Goal: Communication & Community: Connect with others

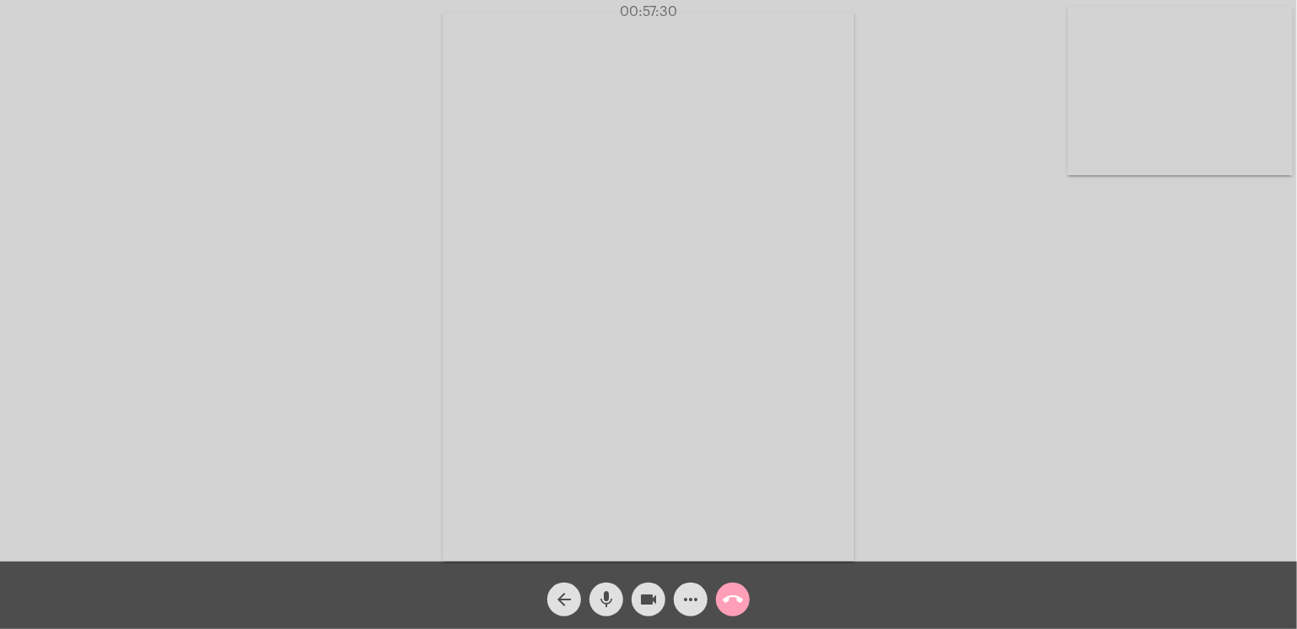
drag, startPoint x: 0, startPoint y: 0, endPoint x: 742, endPoint y: 601, distance: 954.9
click at [742, 601] on mat-icon "call_end" at bounding box center [733, 599] width 20 height 20
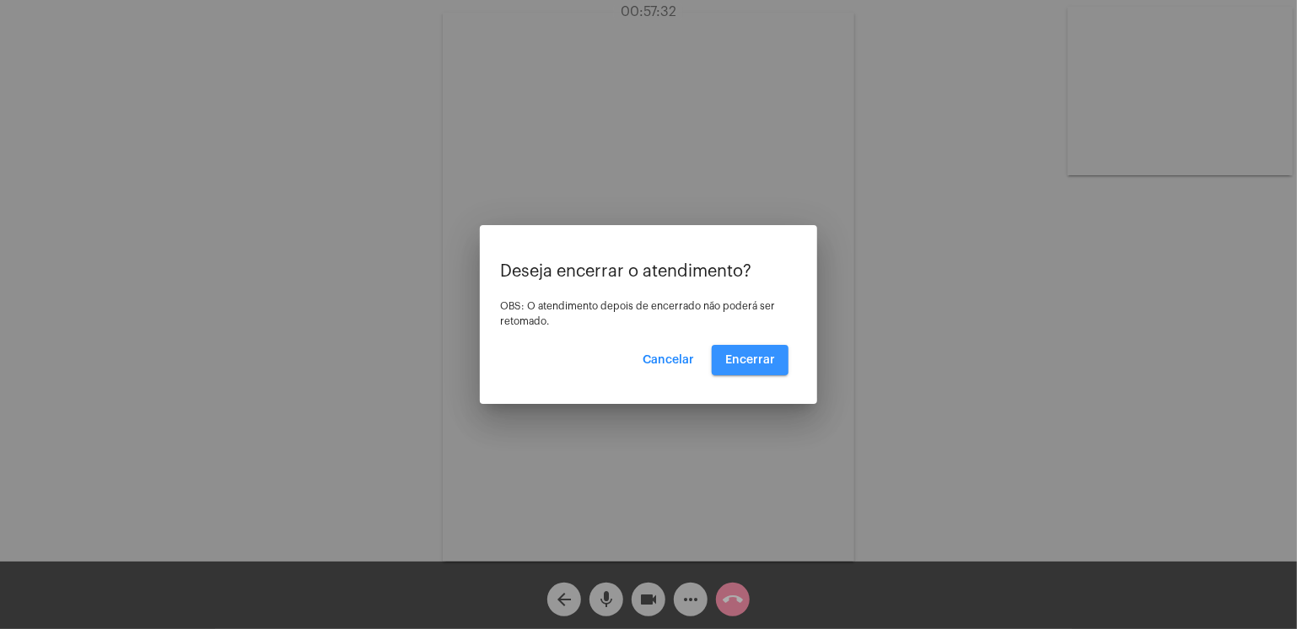
click at [745, 352] on button "Encerrar" at bounding box center [750, 360] width 77 height 30
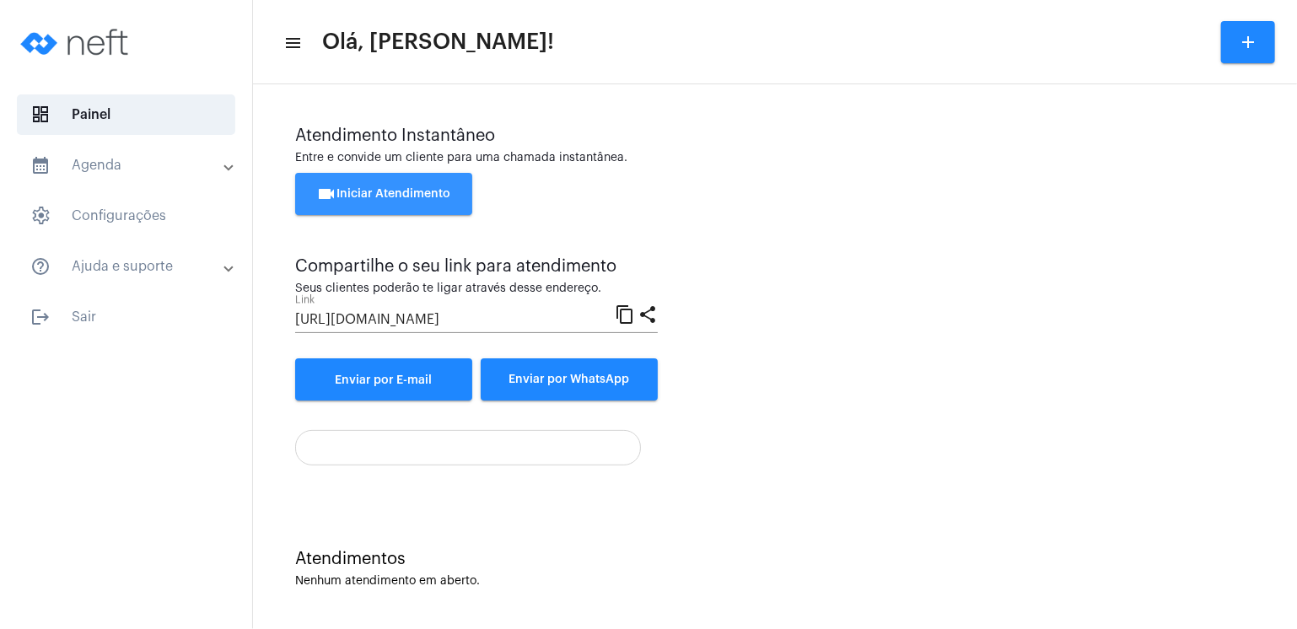
click at [396, 191] on span "videocam Iniciar Atendimento" at bounding box center [384, 194] width 134 height 12
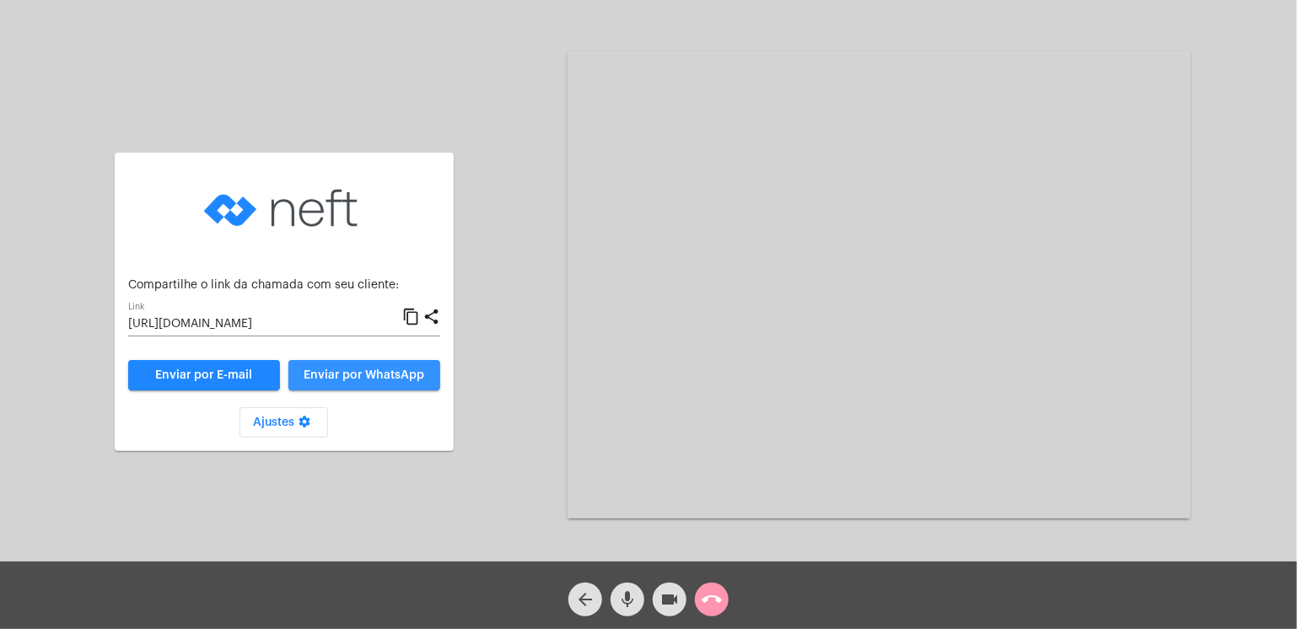
click at [376, 379] on span "Enviar por WhatsApp" at bounding box center [364, 375] width 121 height 12
